Goal: Check status

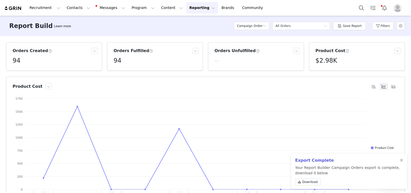
scroll to position [94, 0]
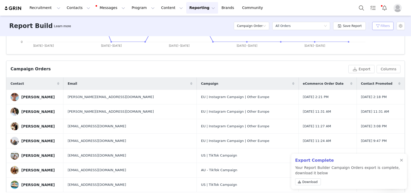
click at [380, 28] on button "Filters" at bounding box center [382, 26] width 21 height 8
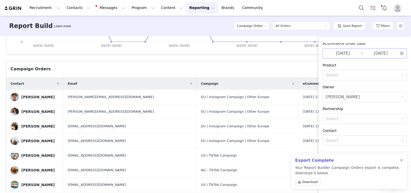
click at [350, 55] on input "[DATE]" at bounding box center [343, 53] width 34 height 7
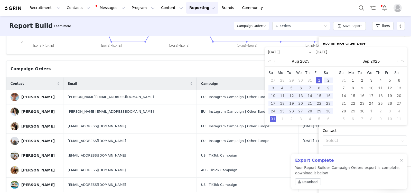
click at [275, 62] on link at bounding box center [275, 61] width 5 height 10
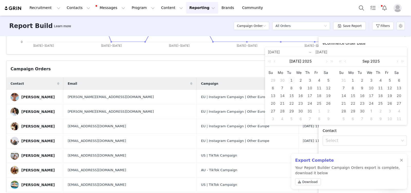
click at [291, 78] on div "1" at bounding box center [291, 80] width 6 height 6
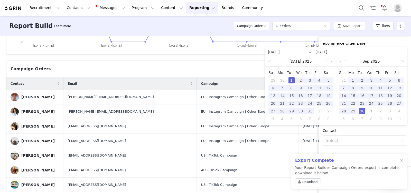
click at [363, 112] on div "30" at bounding box center [362, 111] width 6 height 6
type input "[DATE]"
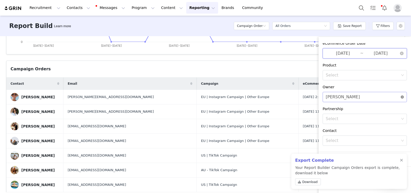
click at [403, 98] on icon "icon: close-circle" at bounding box center [402, 97] width 3 height 3
click at [401, 160] on div at bounding box center [401, 160] width 3 height 4
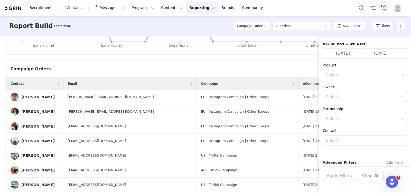
click at [341, 172] on button "Apply Filters" at bounding box center [339, 176] width 33 height 10
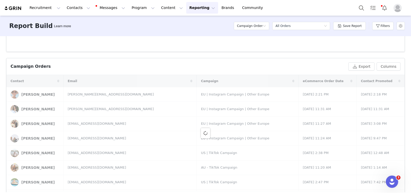
scroll to position [145, 0]
